Goal: Find contact information: Obtain details needed to contact an individual or organization

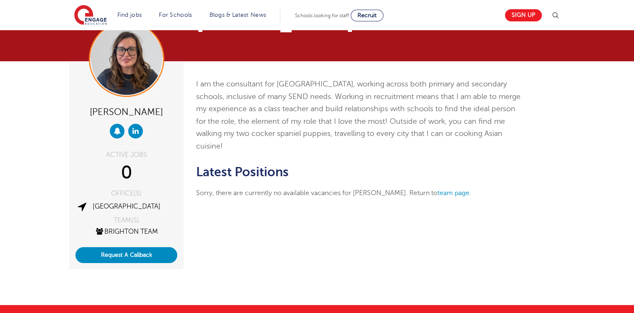
scroll to position [42, 0]
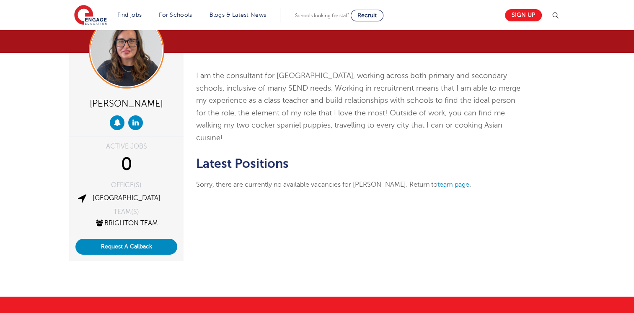
drag, startPoint x: 137, startPoint y: 124, endPoint x: 336, endPoint y: 163, distance: 202.8
click at [137, 124] on icon at bounding box center [135, 122] width 6 height 7
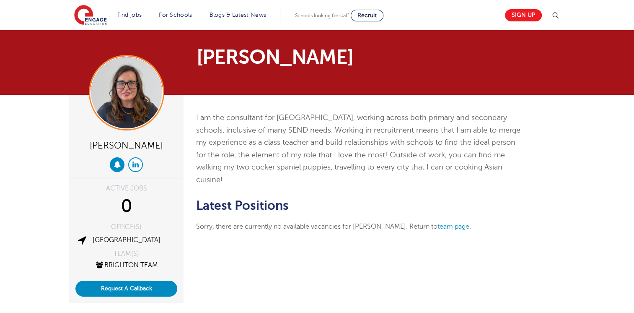
click at [138, 164] on icon at bounding box center [135, 164] width 6 height 7
click at [120, 164] on icon at bounding box center [117, 164] width 7 height 7
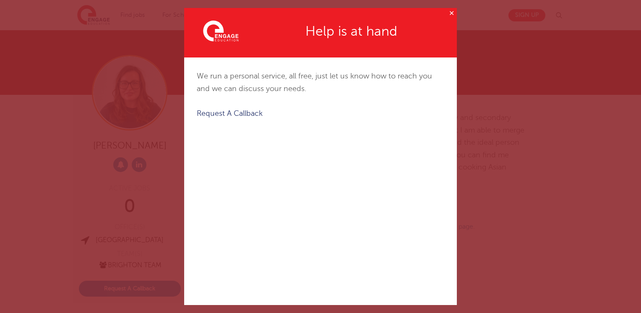
click at [446, 13] on button "✕" at bounding box center [451, 13] width 10 height 10
